Goal: Transaction & Acquisition: Purchase product/service

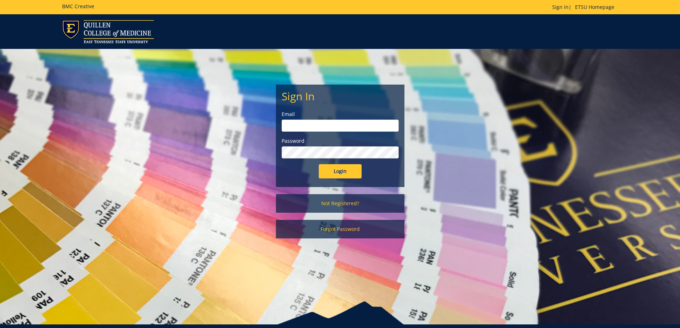
type input "mitchelljw@etsu.edu"
click at [335, 169] on input "Login" at bounding box center [340, 171] width 43 height 14
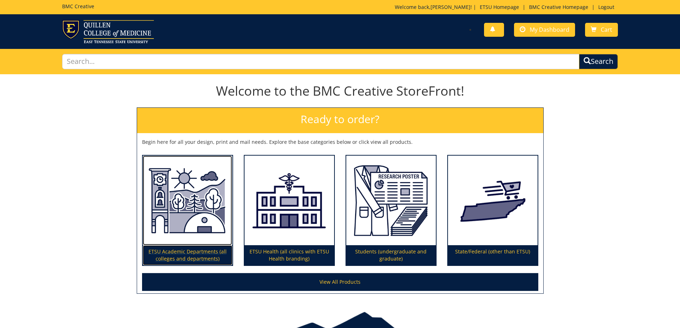
click at [185, 256] on p "ETSU Academic Departments (all colleges and departments)" at bounding box center [188, 255] width 90 height 20
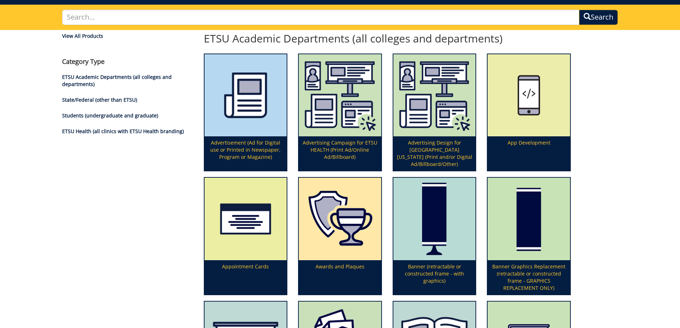
scroll to position [107, 0]
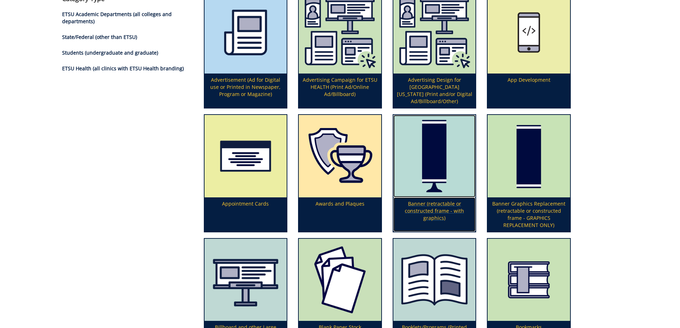
click at [431, 213] on p "Banner (retractable or constructed frame - with graphics)" at bounding box center [435, 215] width 83 height 34
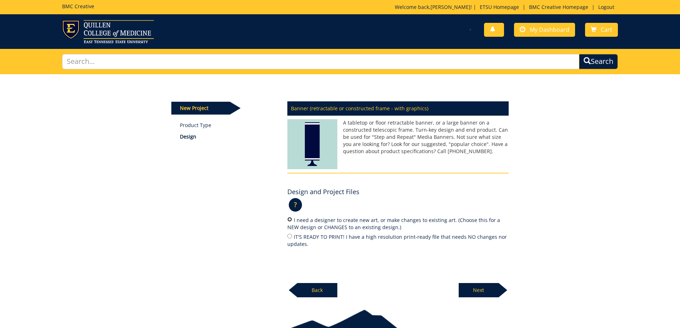
click at [290, 219] on input "I need a designer to create new art, or make changes to existing art. (Choose t…" at bounding box center [290, 219] width 5 height 5
radio input "true"
click at [491, 292] on p "Next" at bounding box center [479, 290] width 40 height 14
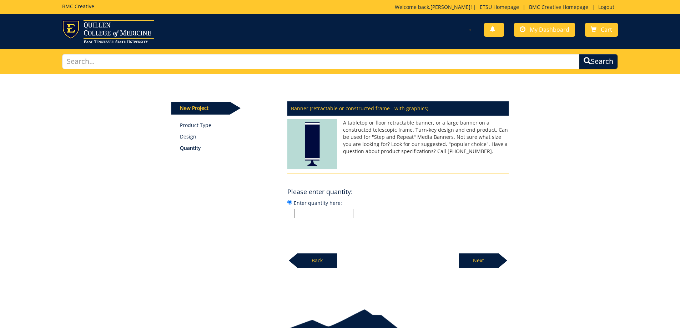
click at [336, 214] on input "Enter quantity here:" at bounding box center [324, 213] width 59 height 9
type input "4"
click at [497, 266] on p "Next" at bounding box center [479, 261] width 40 height 14
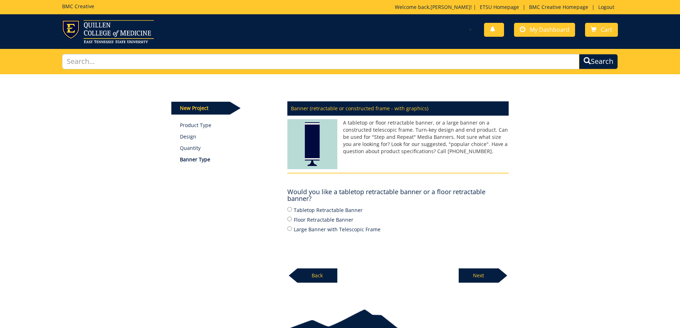
click at [313, 230] on label "Large Banner with Telescopic Frame" at bounding box center [398, 229] width 221 height 8
click at [292, 230] on input "Large Banner with Telescopic Frame" at bounding box center [290, 228] width 5 height 5
radio input "true"
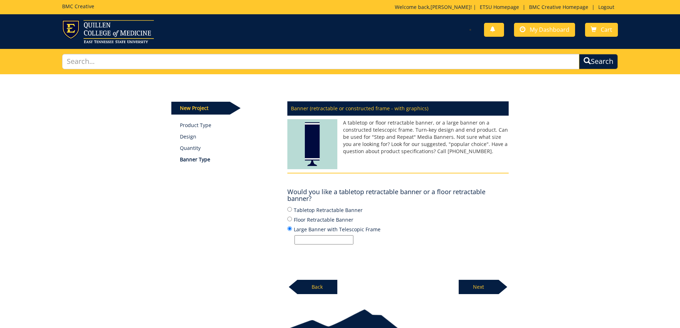
click at [315, 217] on label "Floor Retractable Banner" at bounding box center [398, 220] width 221 height 8
click at [292, 217] on input "Floor Retractable Banner" at bounding box center [290, 219] width 5 height 5
radio input "true"
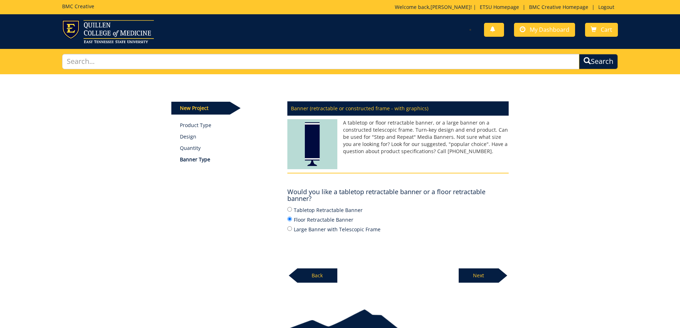
click at [467, 275] on p "Next" at bounding box center [479, 276] width 40 height 14
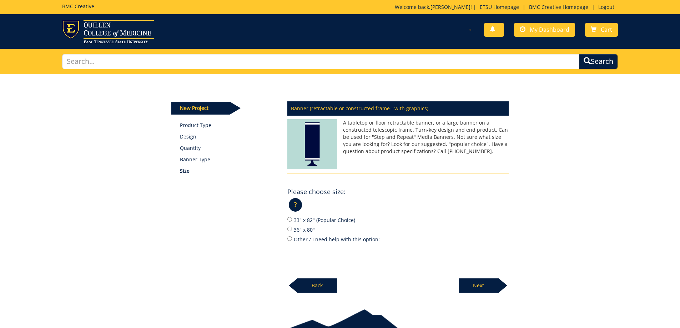
click at [307, 227] on label "36" x 80"" at bounding box center [398, 230] width 221 height 8
click at [292, 227] on input "36" x 80"" at bounding box center [290, 229] width 5 height 5
radio input "true"
click at [465, 288] on p "Next" at bounding box center [479, 286] width 40 height 14
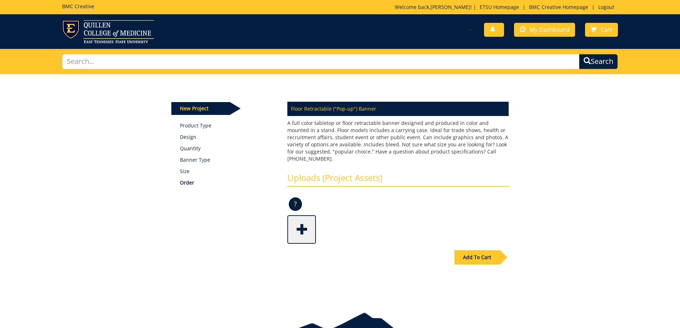
click at [428, 215] on div at bounding box center [398, 229] width 221 height 29
click at [96, 30] on img at bounding box center [108, 31] width 92 height 23
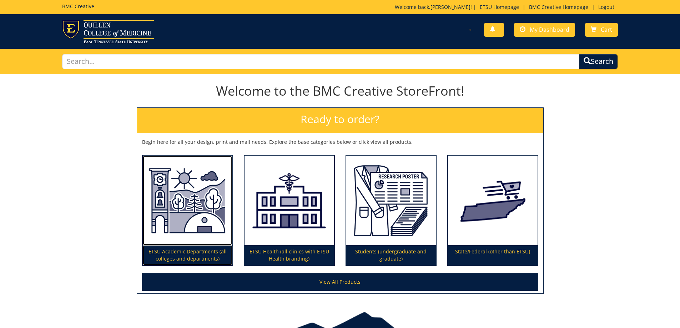
click at [189, 256] on p "ETSU Academic Departments (all colleges and departments)" at bounding box center [188, 255] width 90 height 20
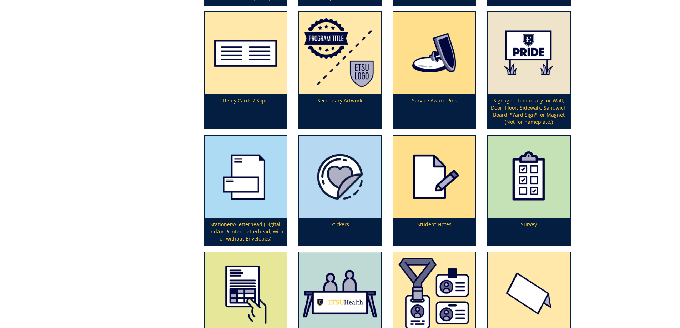
scroll to position [2139, 0]
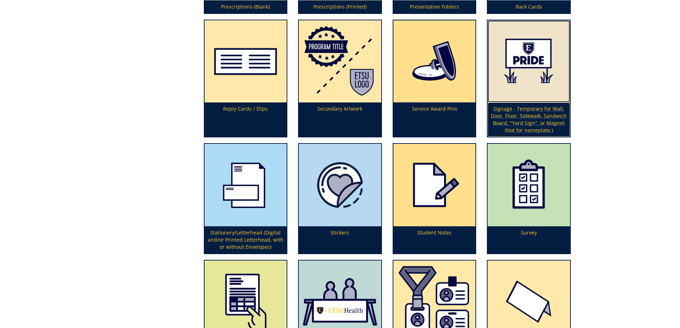
click at [531, 86] on img at bounding box center [529, 61] width 83 height 83
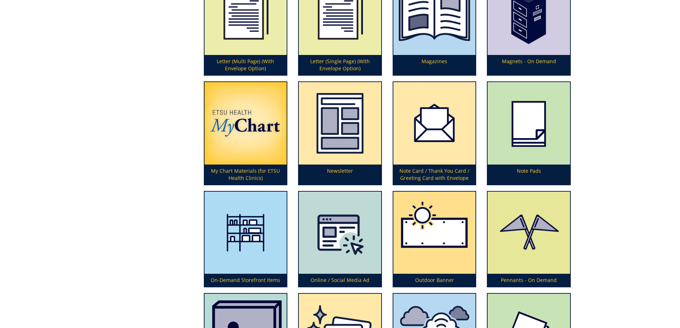
scroll to position [1567, 0]
